Goal: Information Seeking & Learning: Understand process/instructions

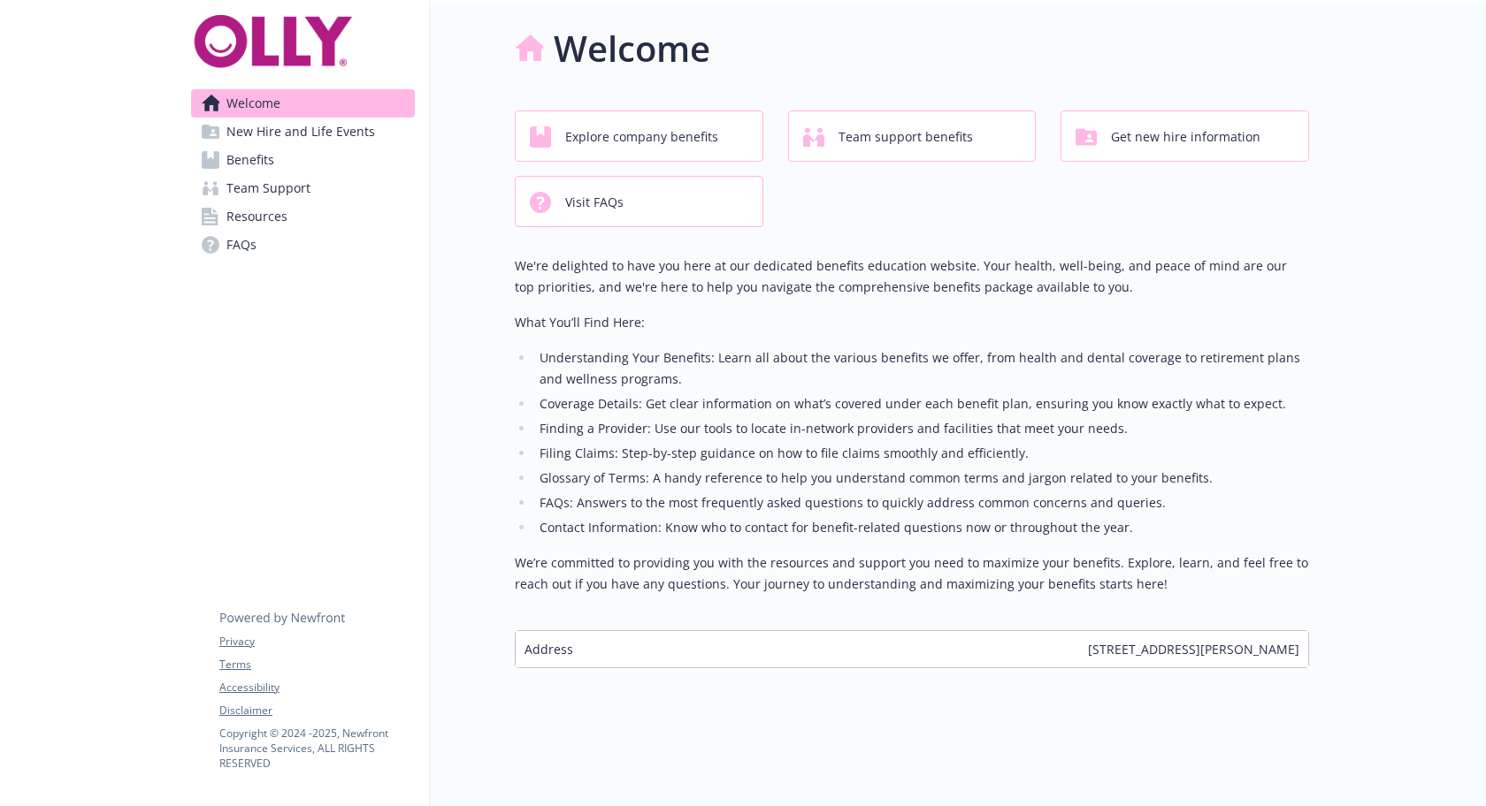
click at [283, 174] on span "Team Support" at bounding box center [268, 188] width 84 height 28
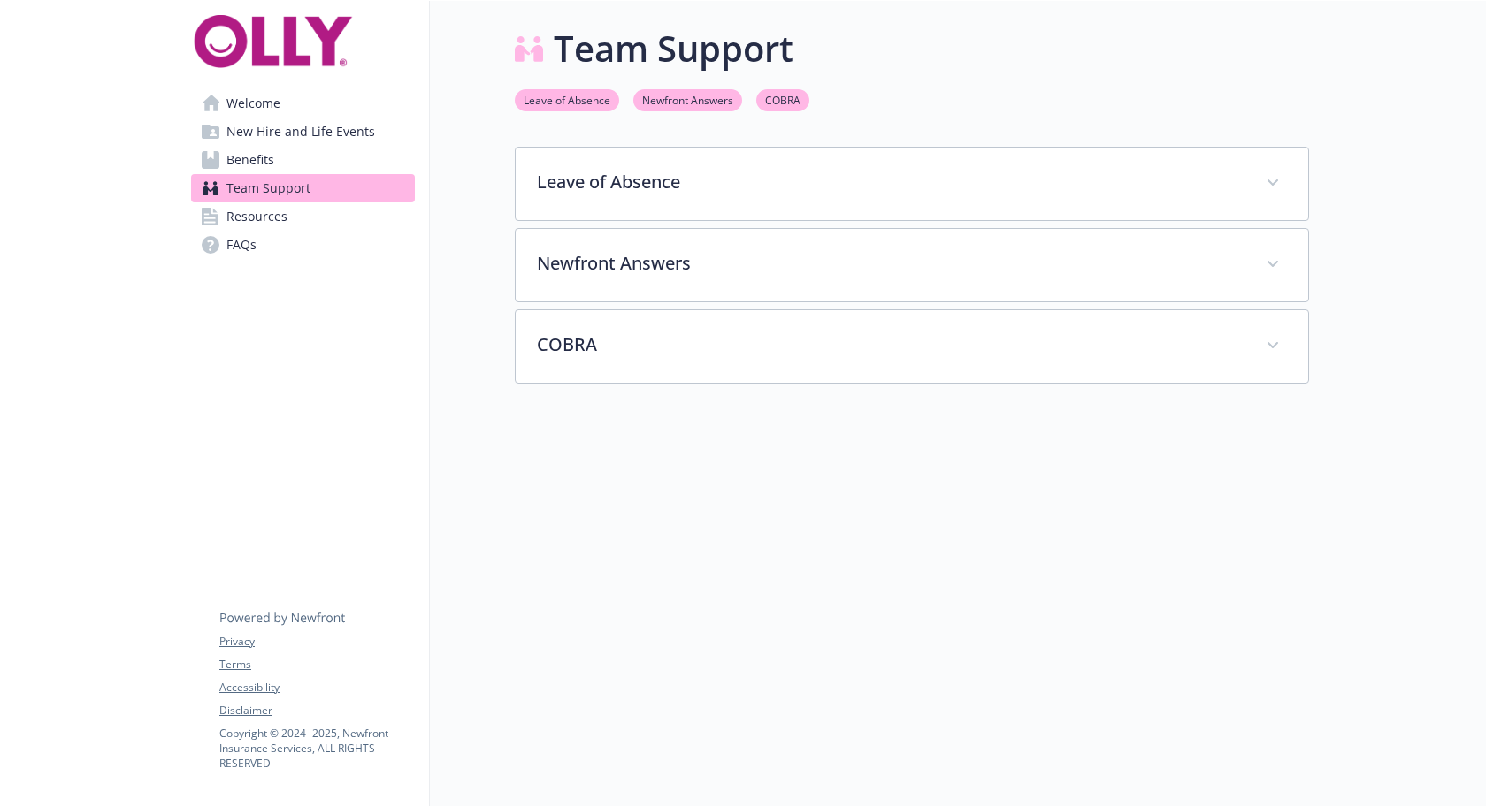
click at [310, 146] on link "Benefits" at bounding box center [303, 160] width 224 height 28
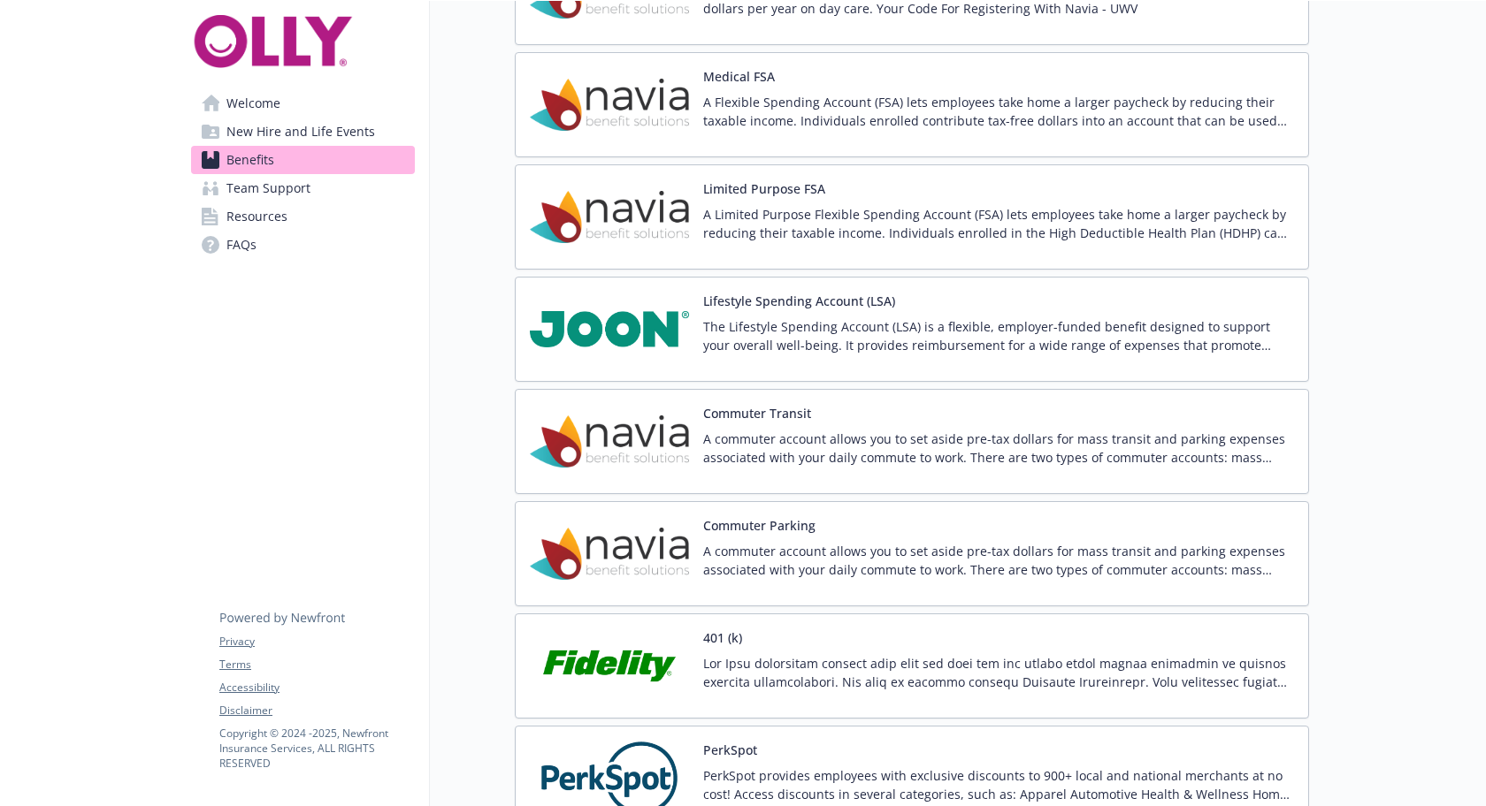
scroll to position [2610, 0]
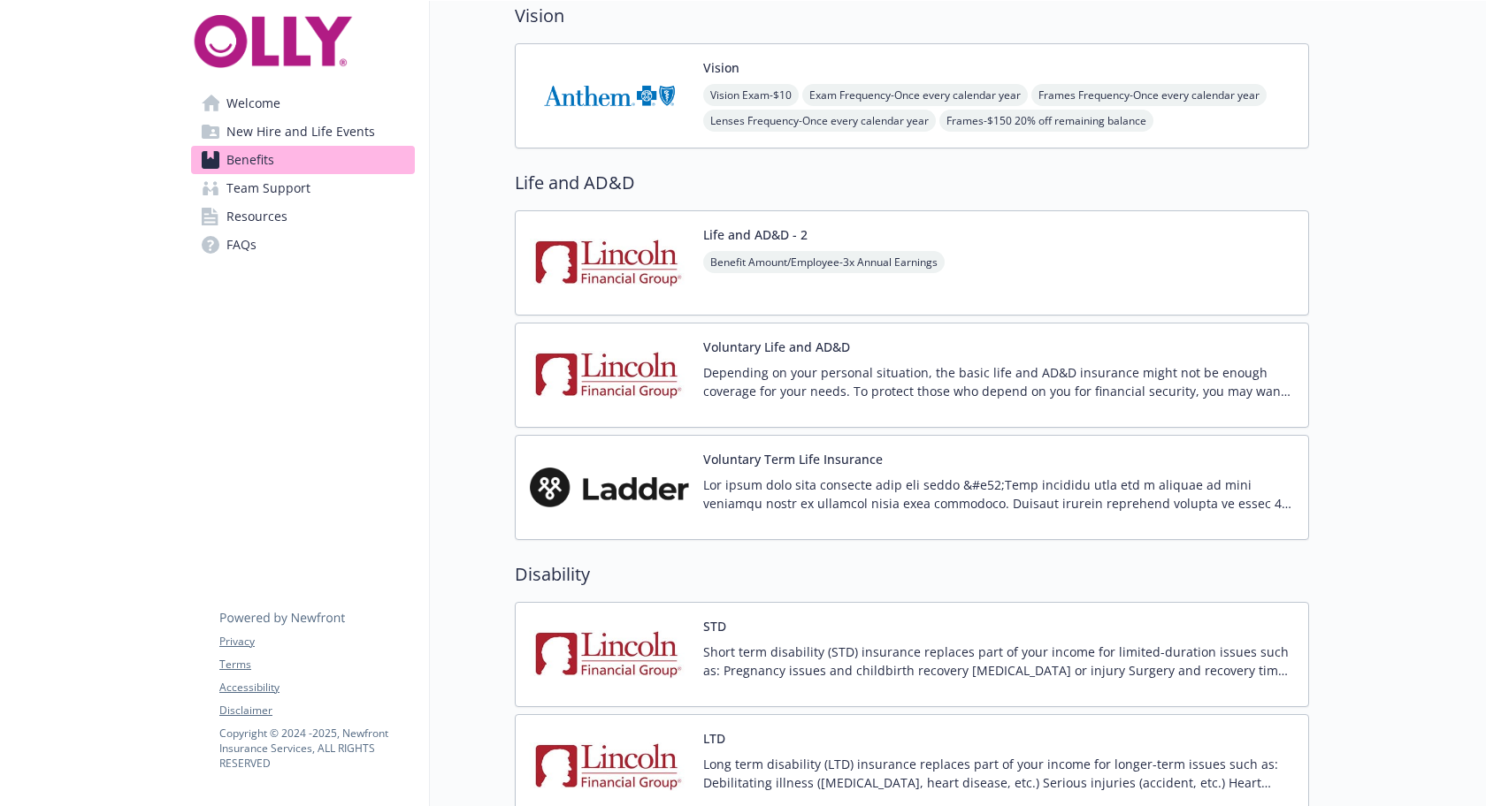
click at [758, 643] on p "Short term disability (STD) insurance replaces part of your income for limited-…" at bounding box center [998, 661] width 591 height 37
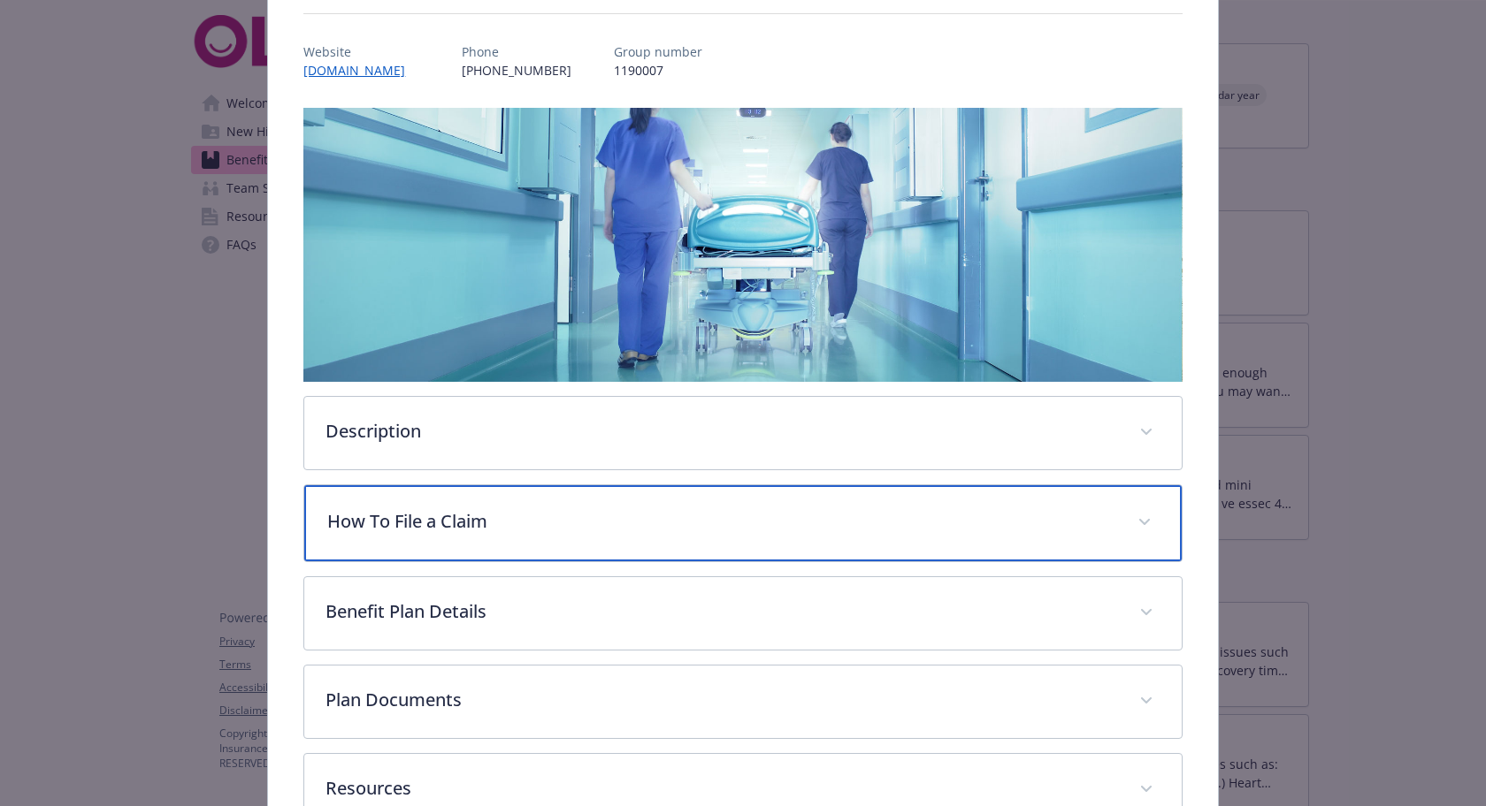
scroll to position [193, 0]
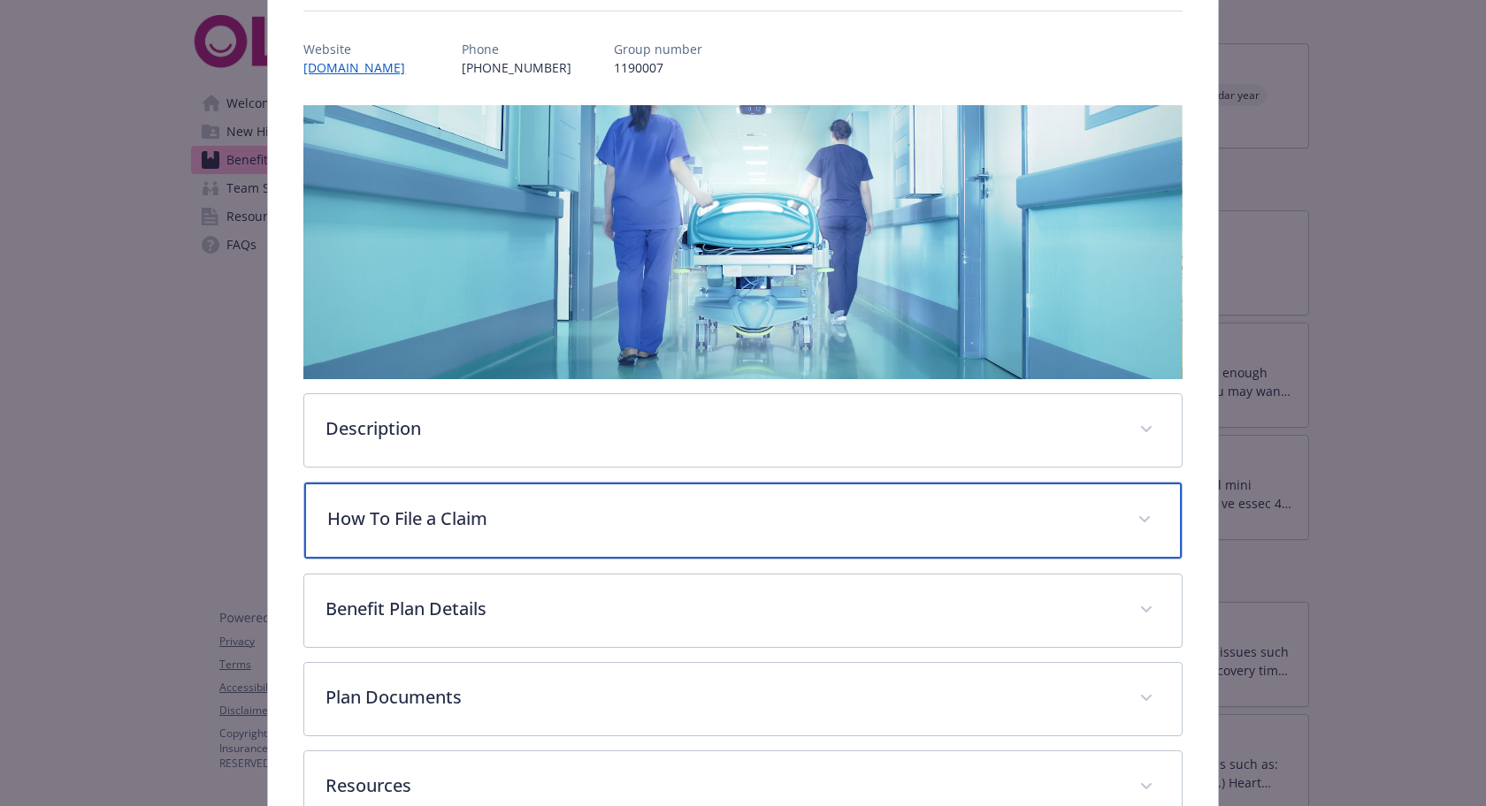
click at [700, 506] on p "How To File a Claim" at bounding box center [721, 519] width 788 height 27
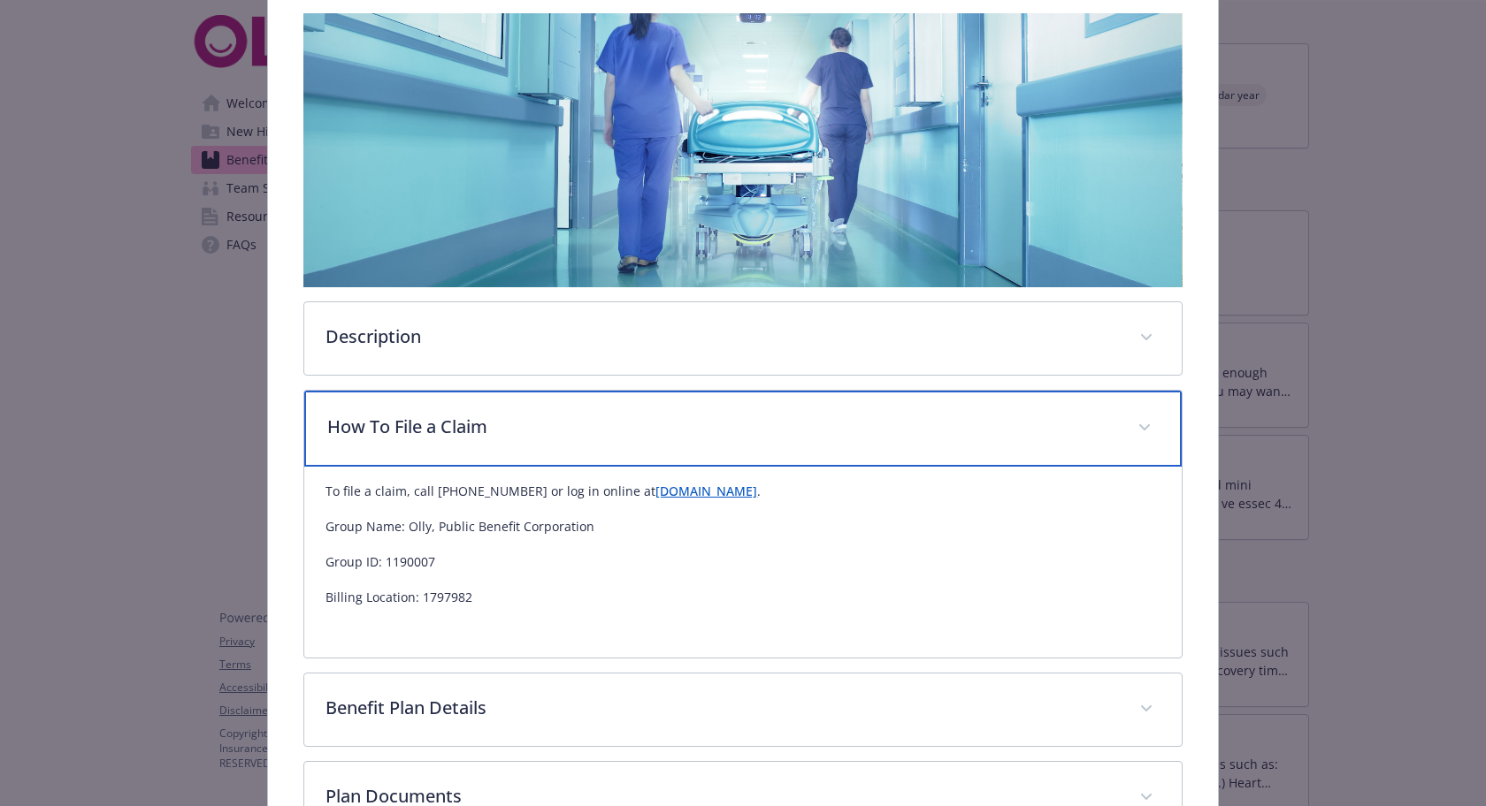
scroll to position [289, 0]
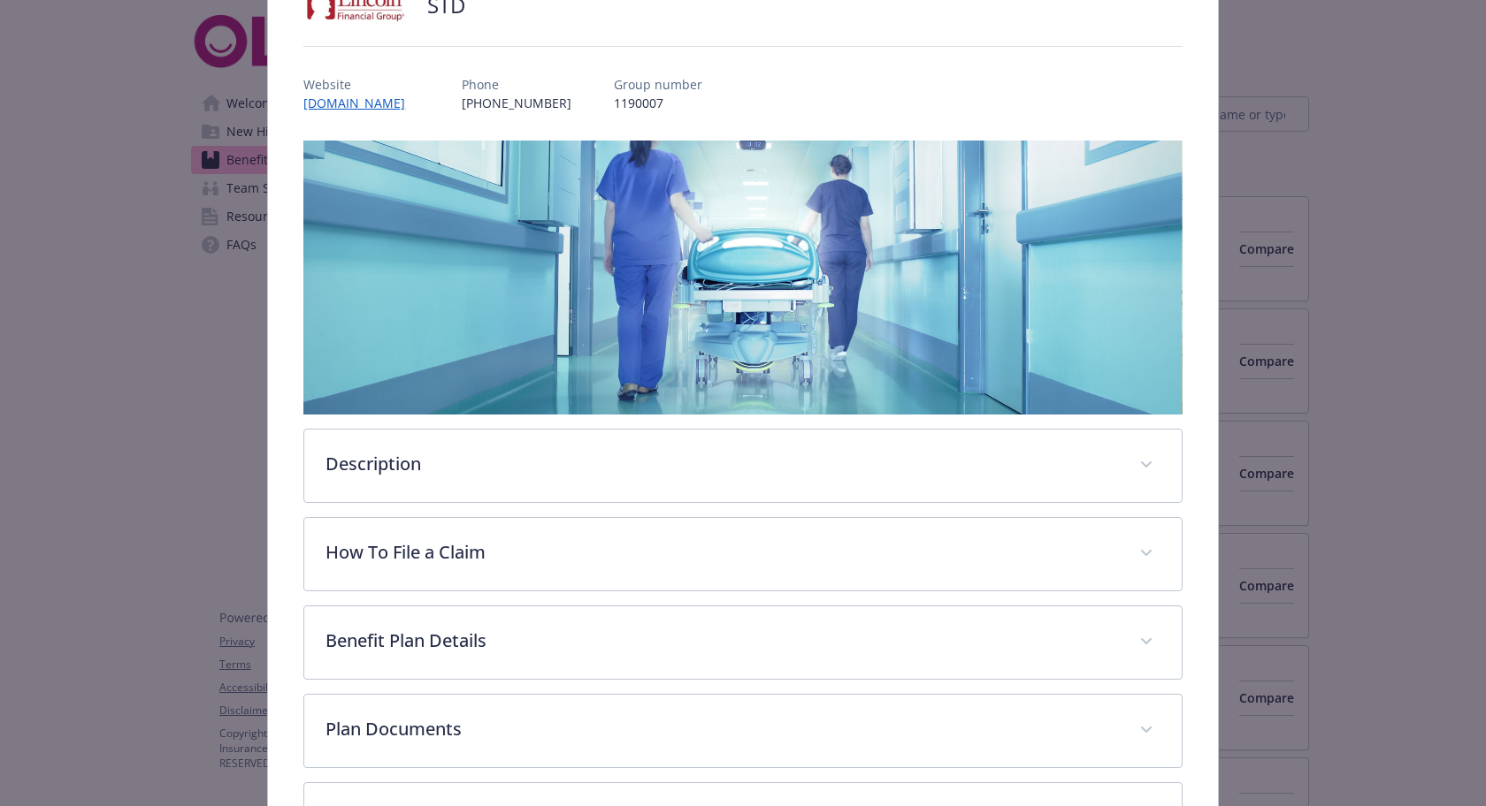
scroll to position [190, 0]
